Goal: Information Seeking & Learning: Learn about a topic

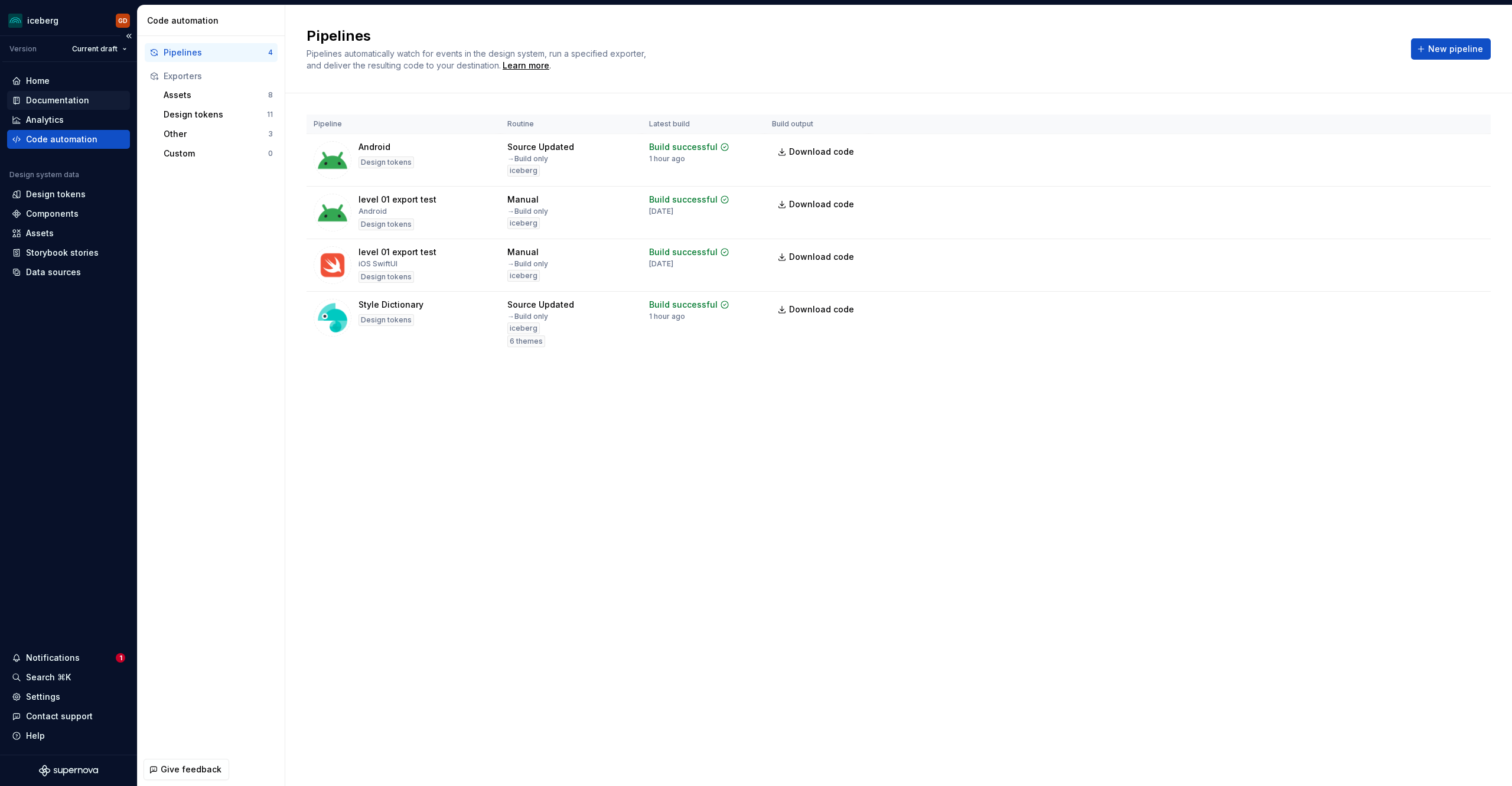
click at [65, 100] on div "Documentation" at bounding box center [57, 100] width 63 height 12
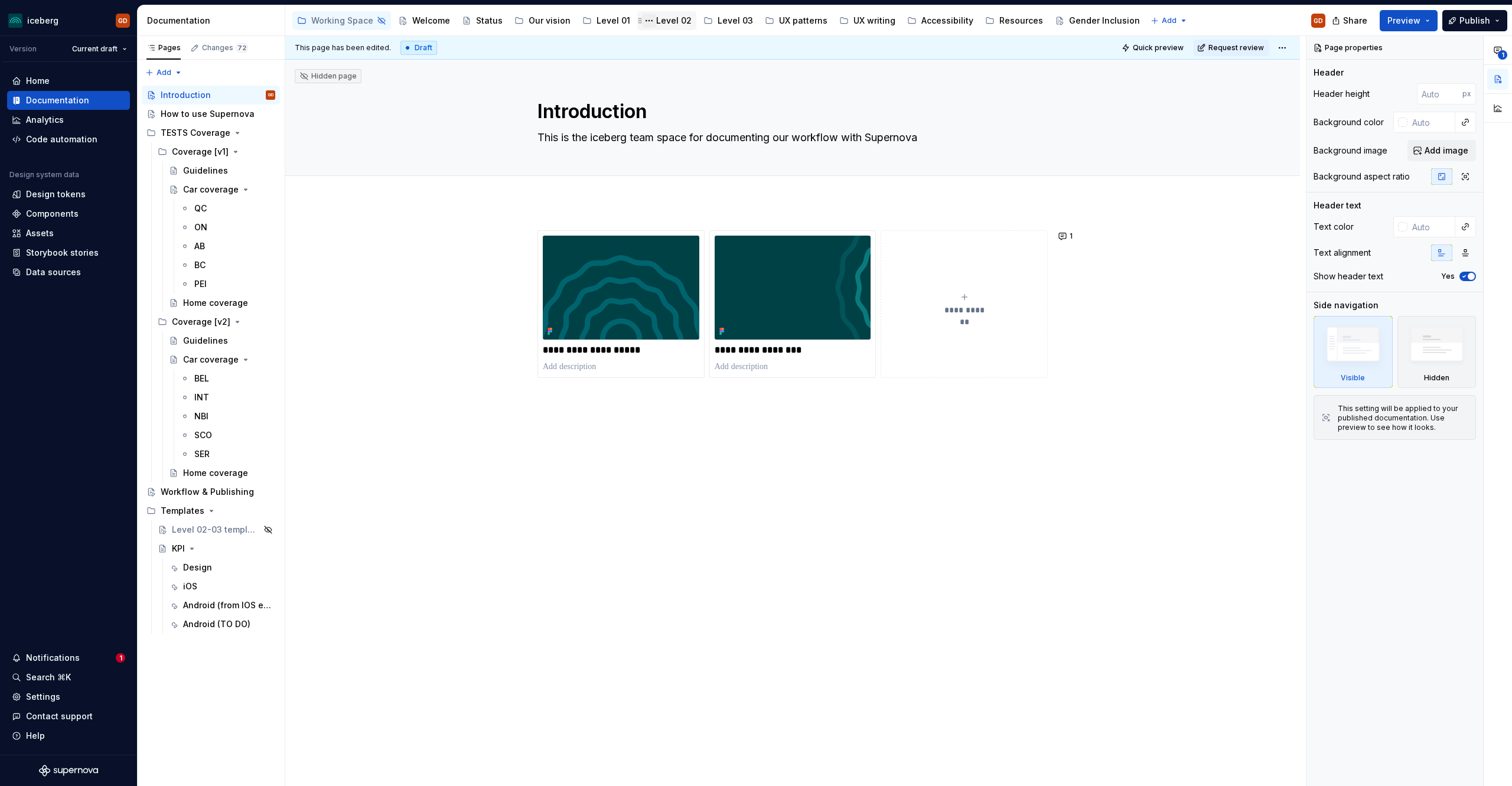
click at [642, 14] on button "Page tree" at bounding box center [649, 20] width 14 height 14
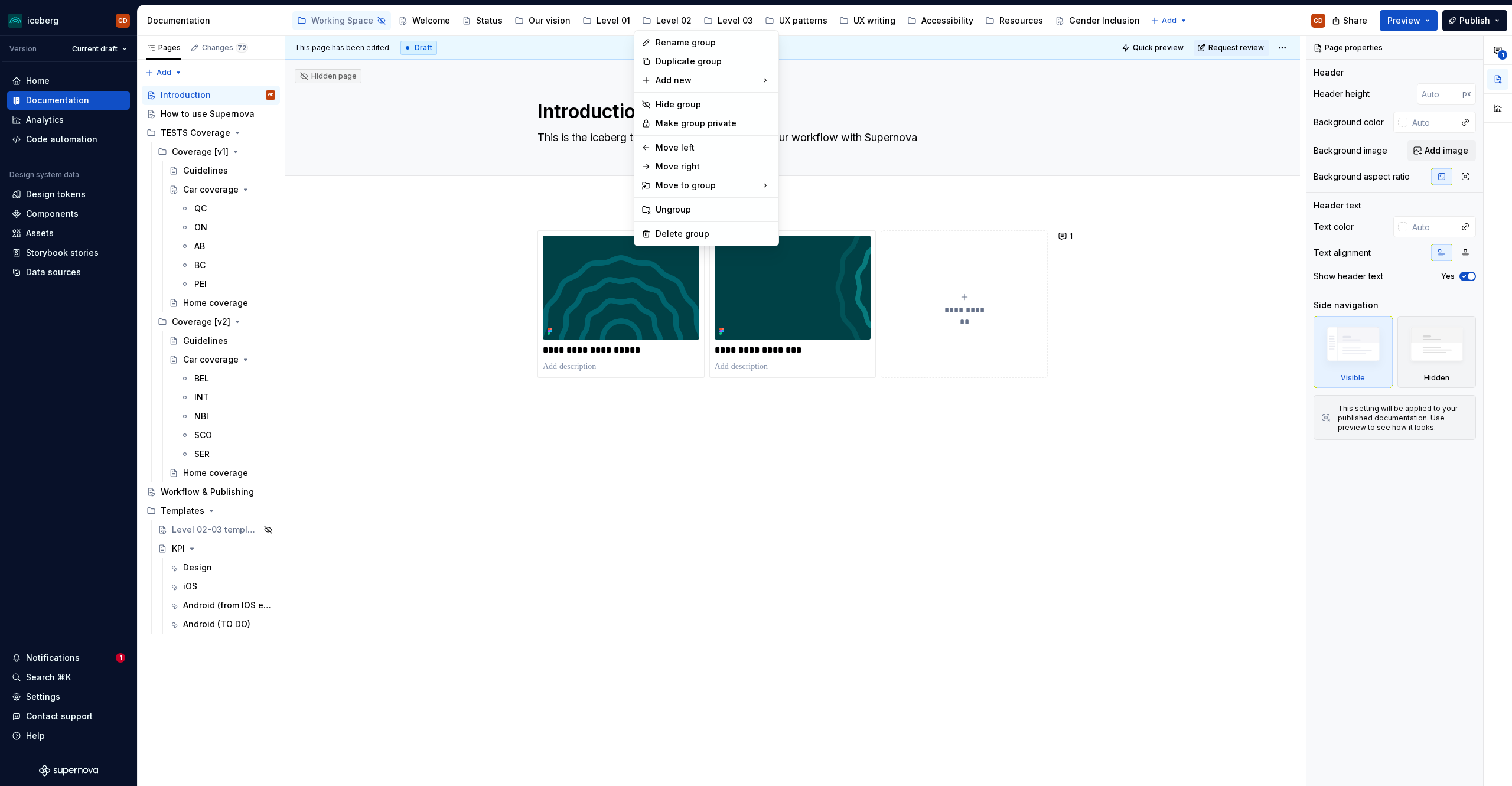
click at [669, 24] on html "iceberg GD Version Current draft Home Documentation Analytics Code automation D…" at bounding box center [756, 393] width 1512 height 786
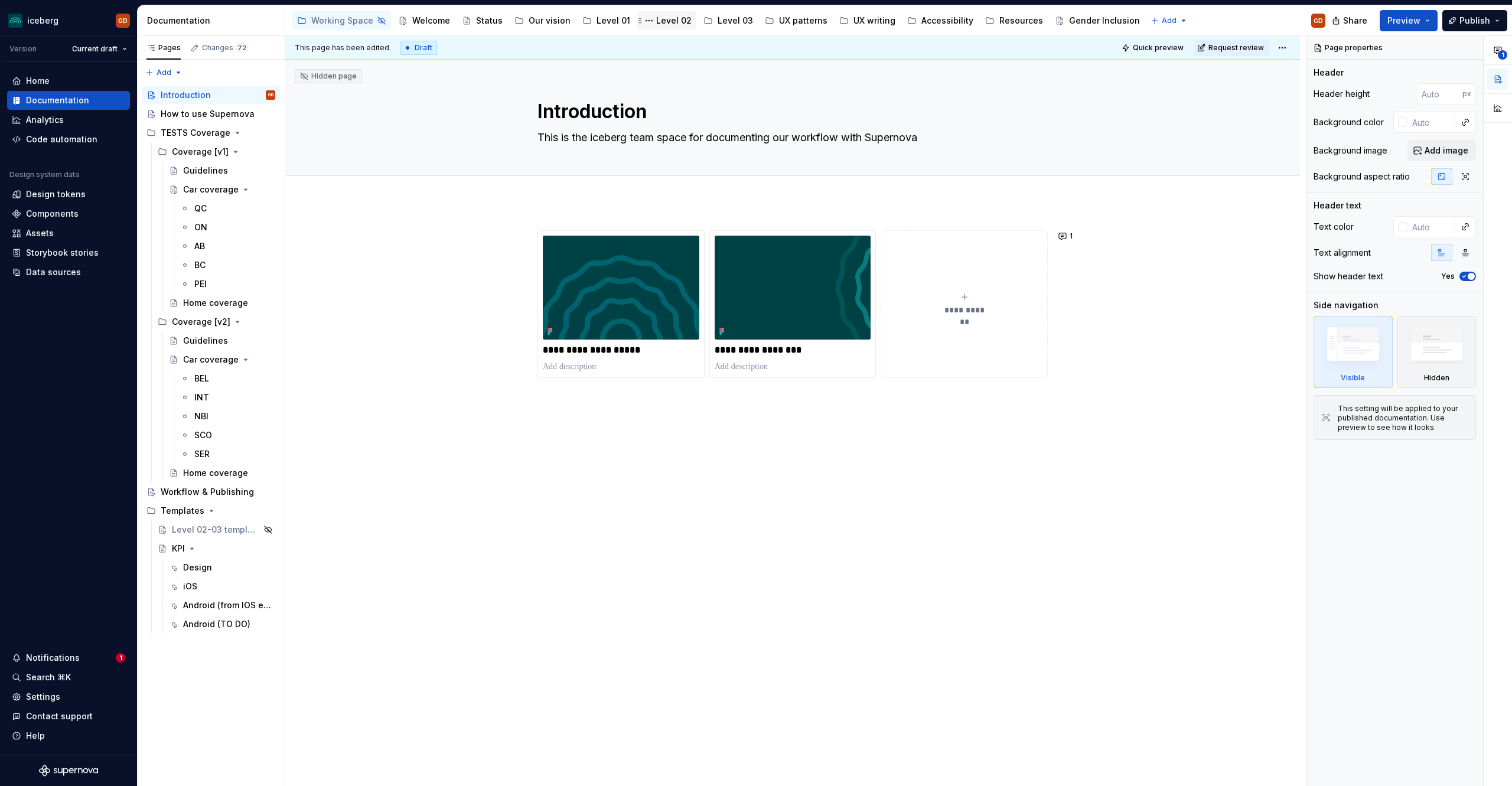
click at [669, 24] on div "Level 02" at bounding box center [674, 20] width 35 height 12
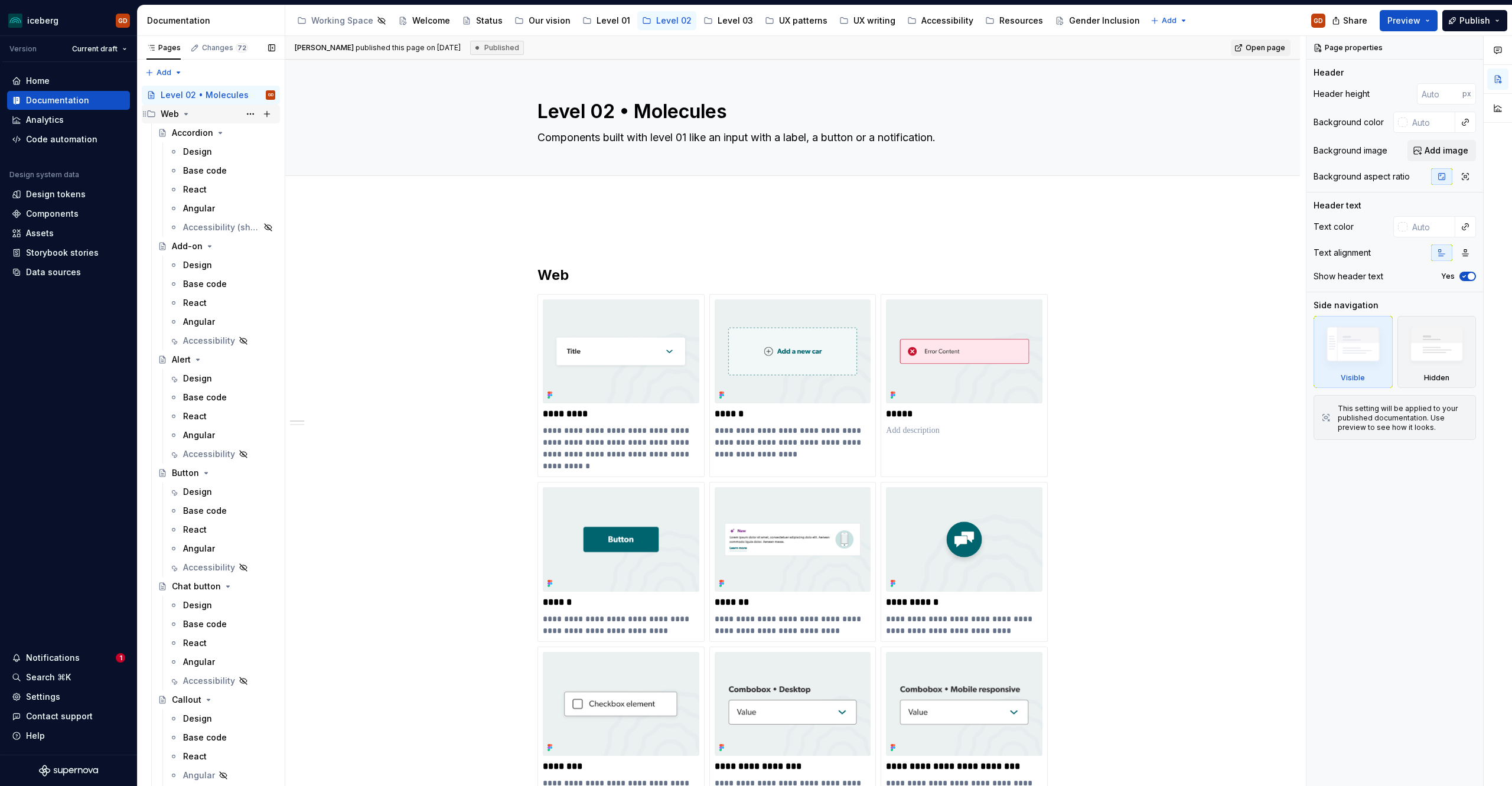
click at [188, 117] on icon "Page tree" at bounding box center [186, 114] width 9 height 9
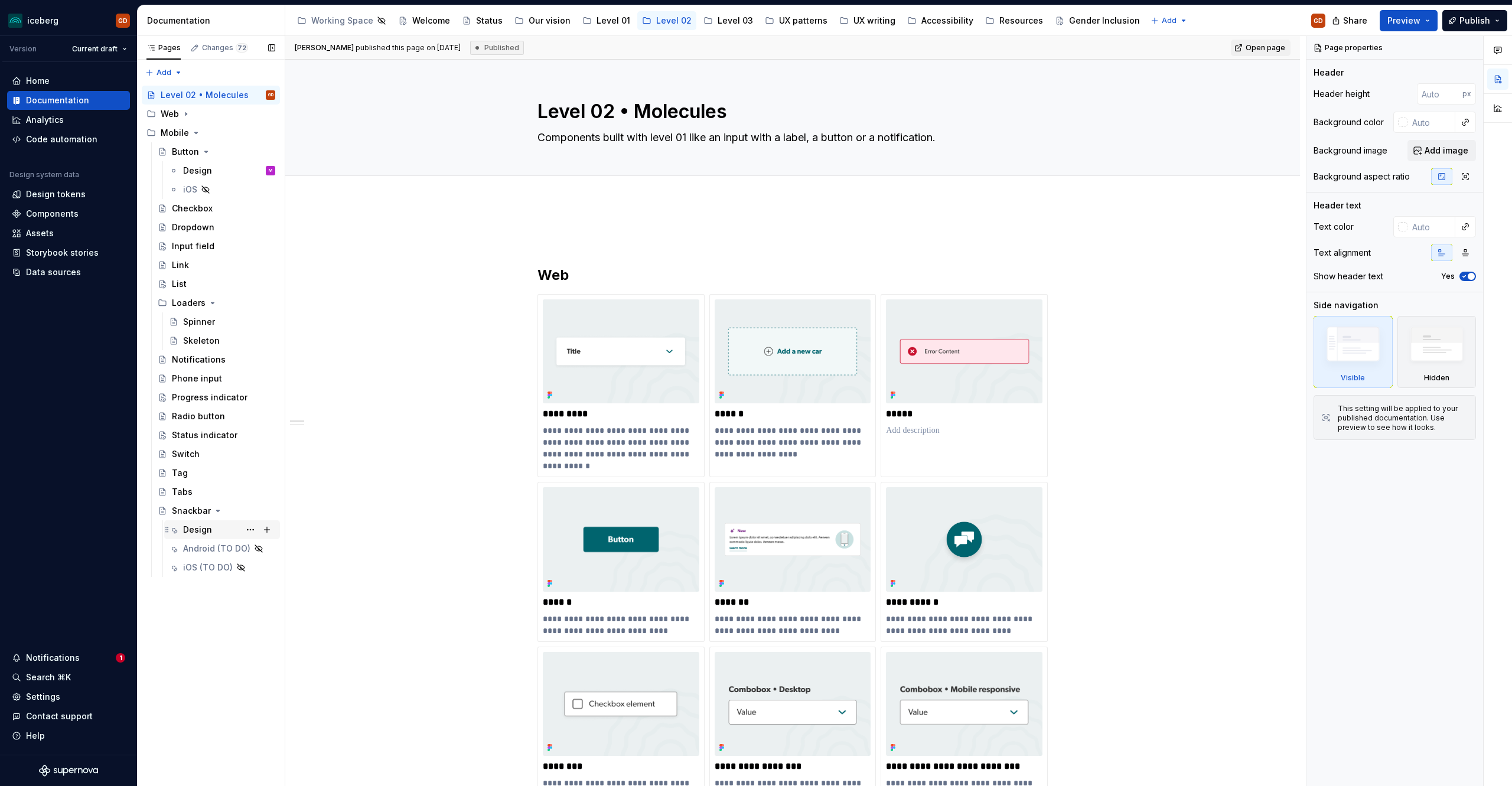
click at [205, 532] on div "Design" at bounding box center [197, 529] width 29 height 12
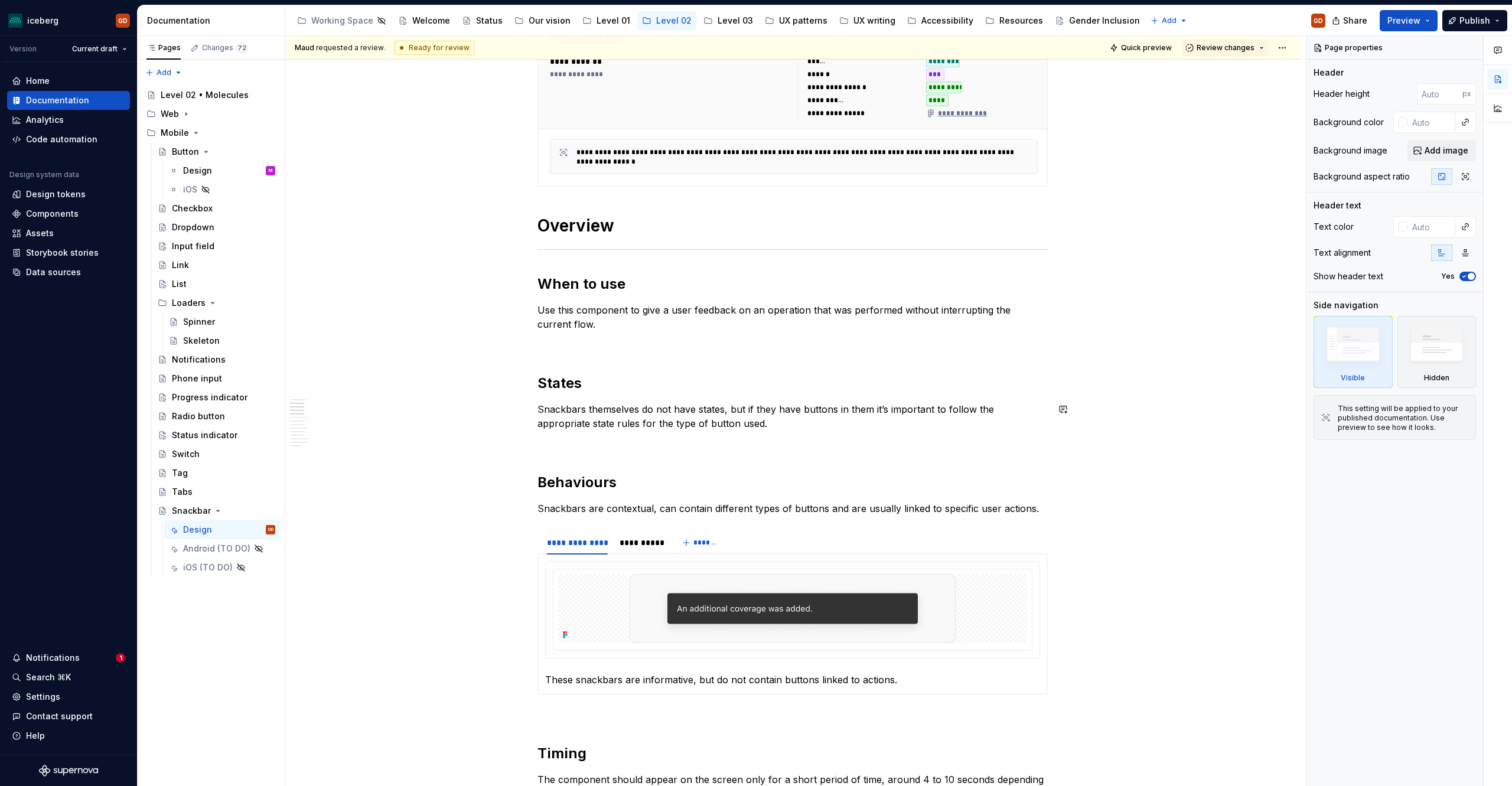
scroll to position [515, 0]
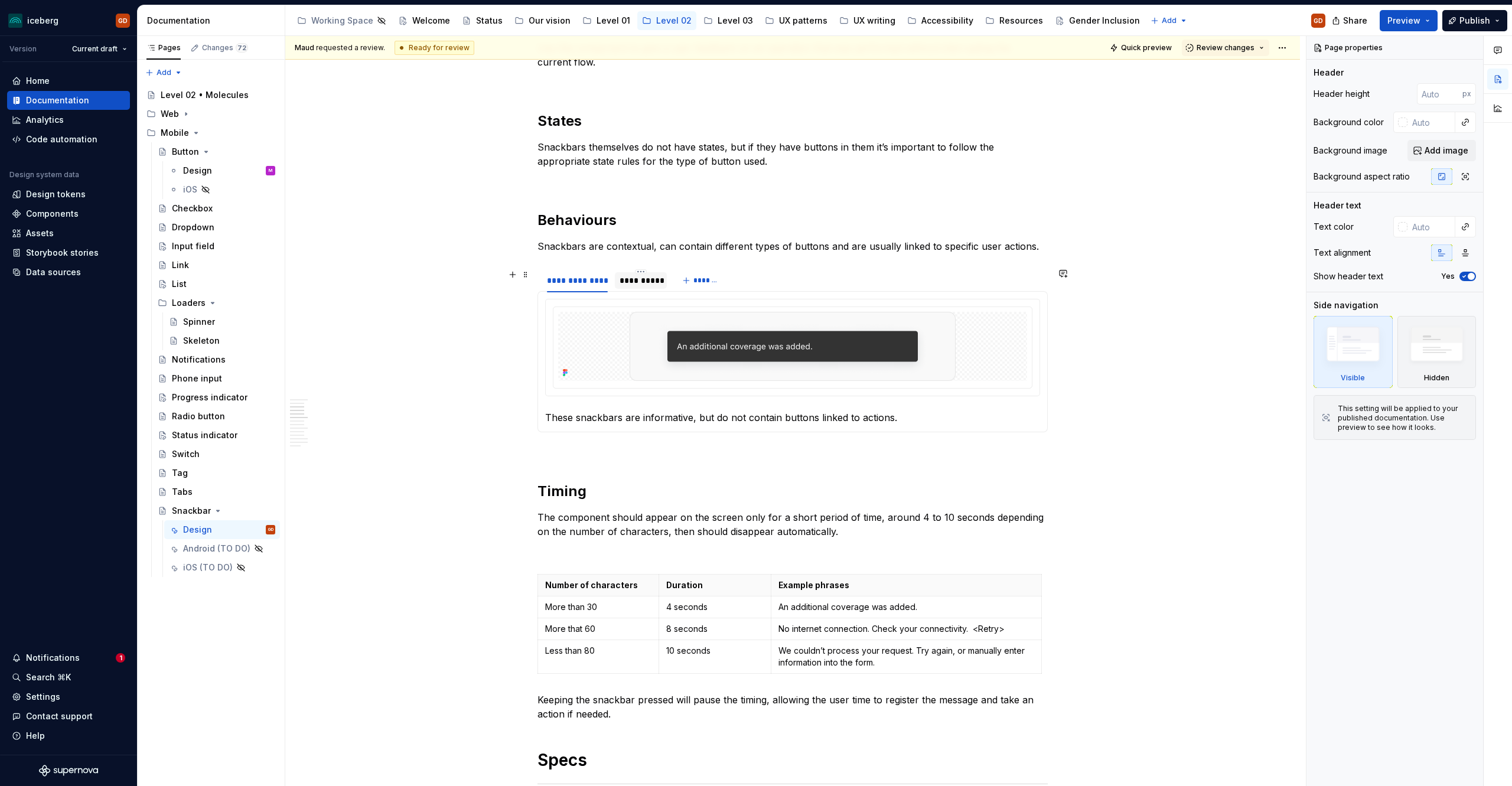
click at [647, 278] on div "**********" at bounding box center [640, 280] width 42 height 12
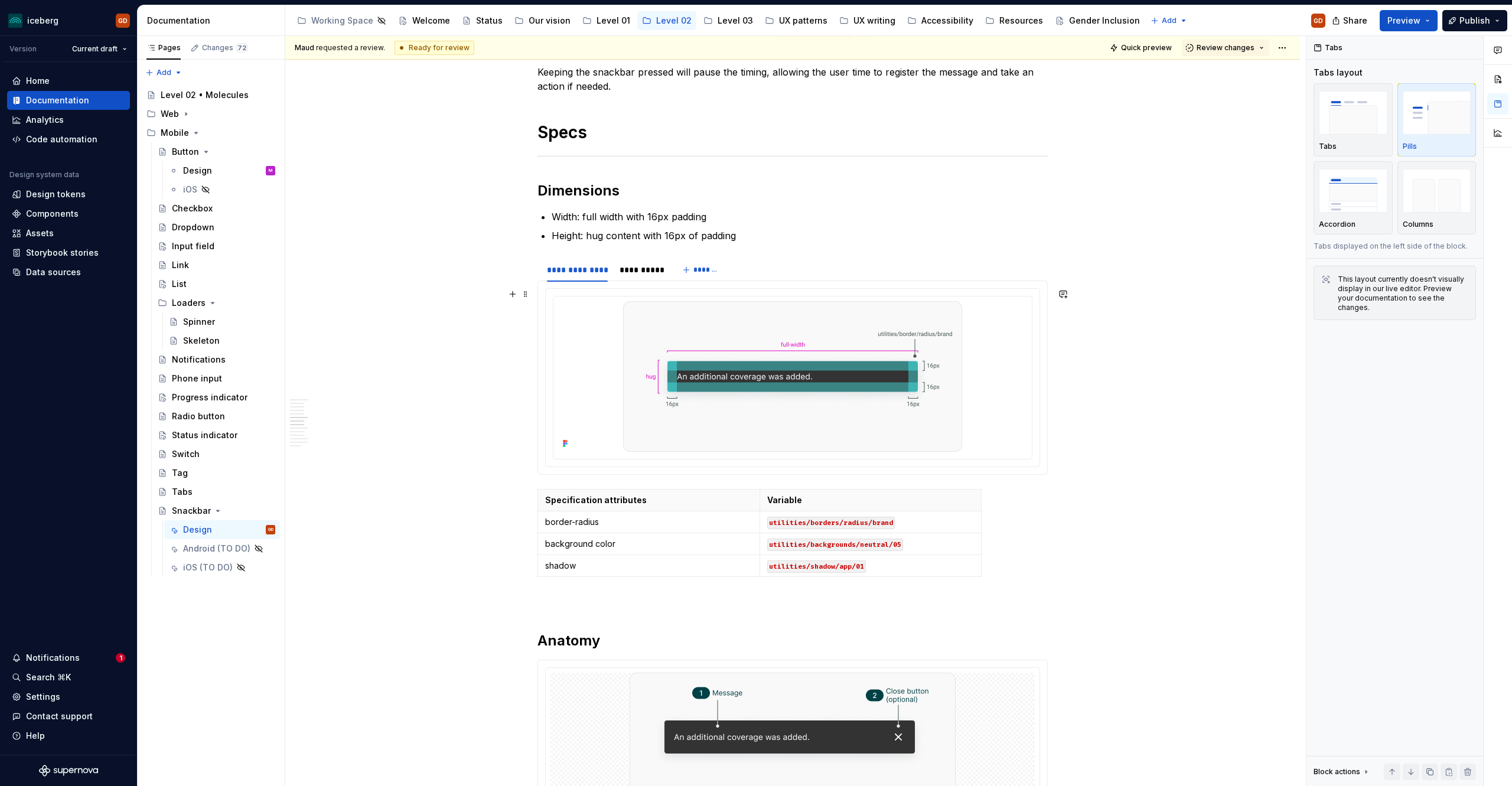
scroll to position [1633, 0]
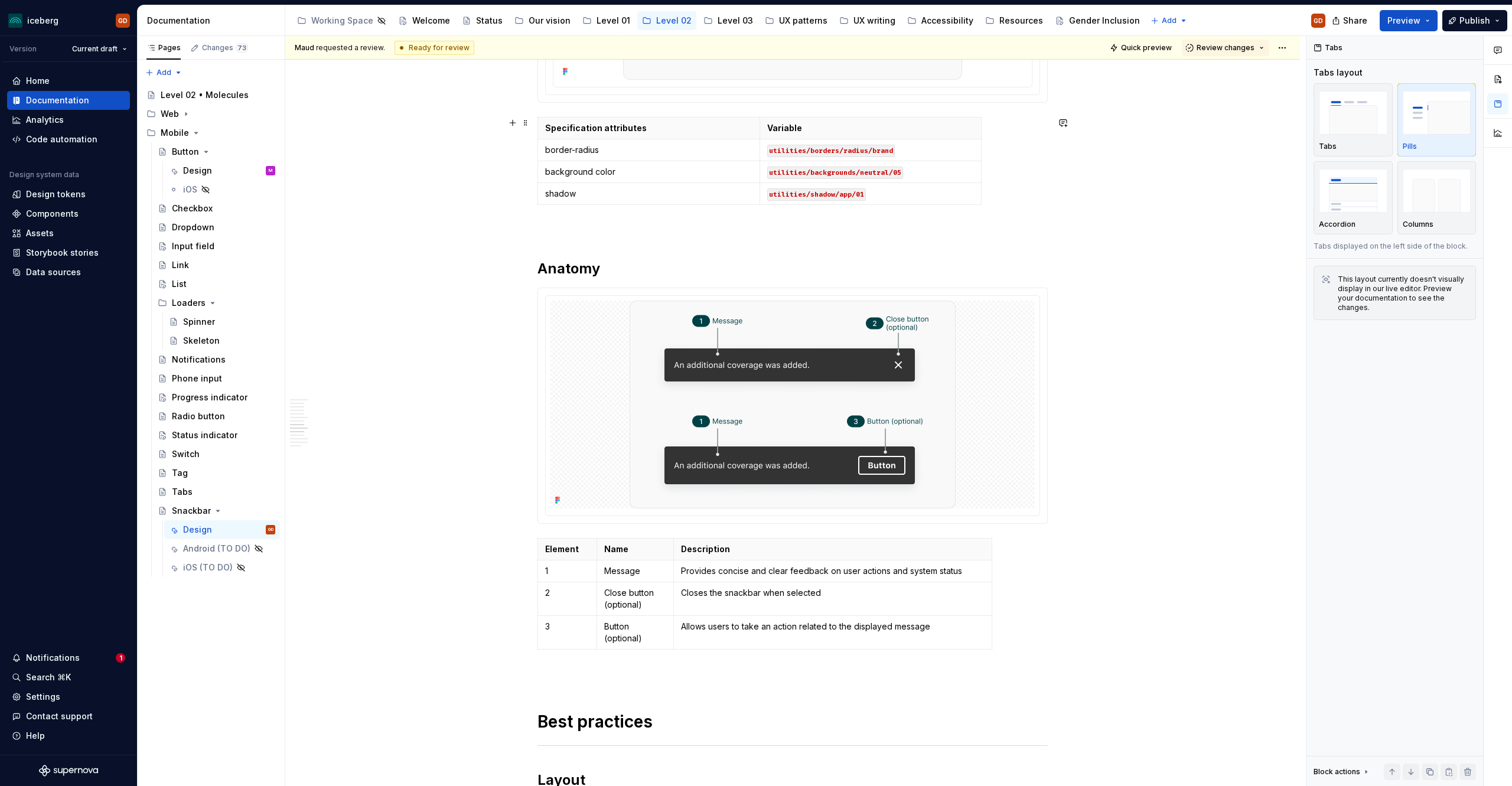
click at [398, 186] on div "**********" at bounding box center [792, 708] width 1015 height 4272
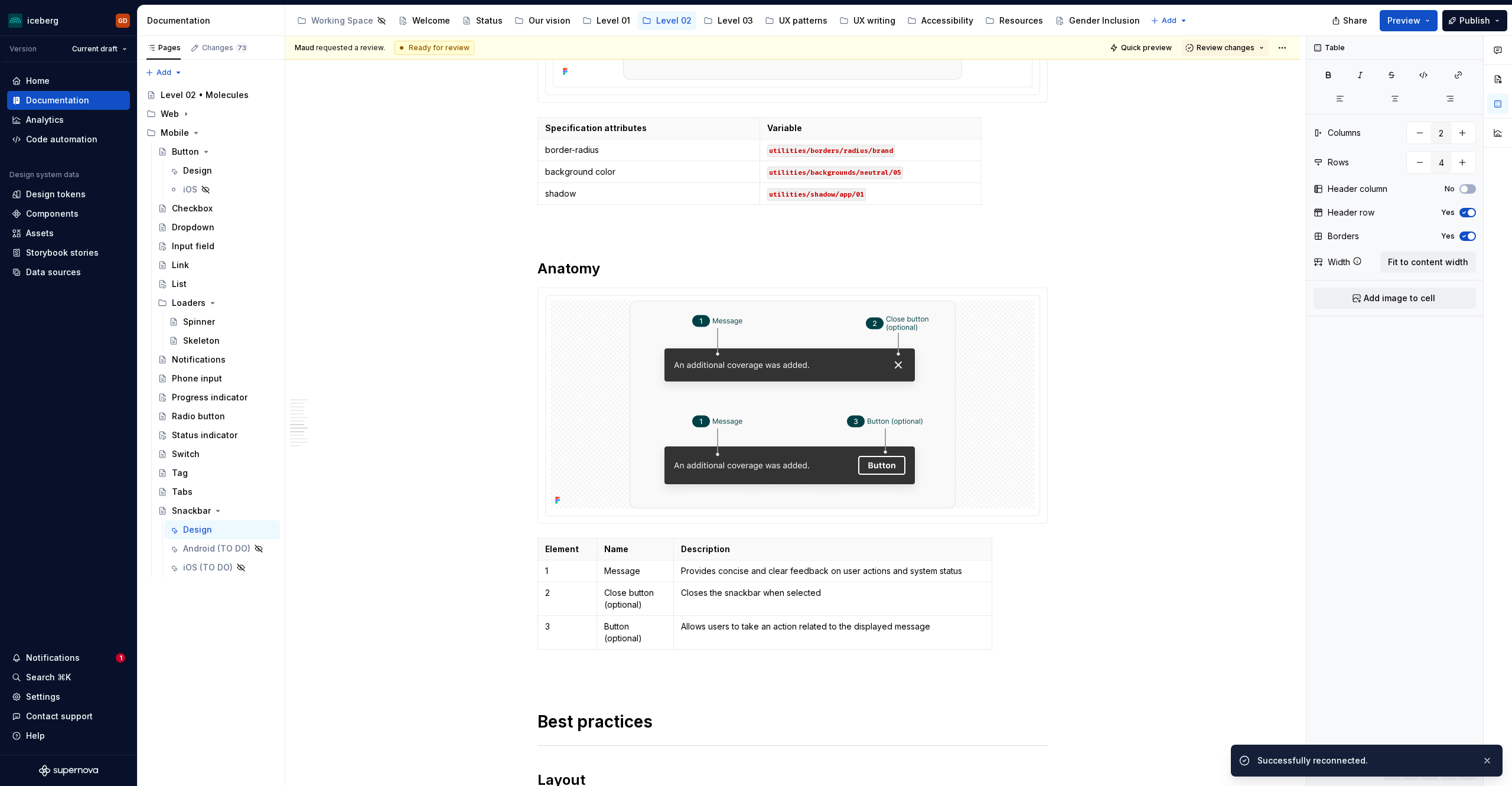
type textarea "*"
